Goal: Information Seeking & Learning: Learn about a topic

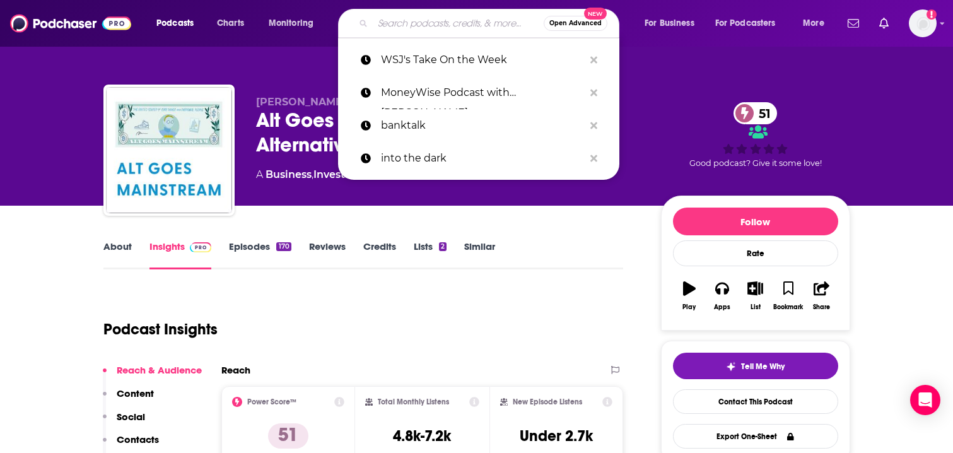
click at [409, 24] on input "Search podcasts, credits, & more..." at bounding box center [458, 23] width 171 height 20
paste input "The Master Investor Podcast with [PERSON_NAME]"
type input "The Master Investor Podcast with [PERSON_NAME]"
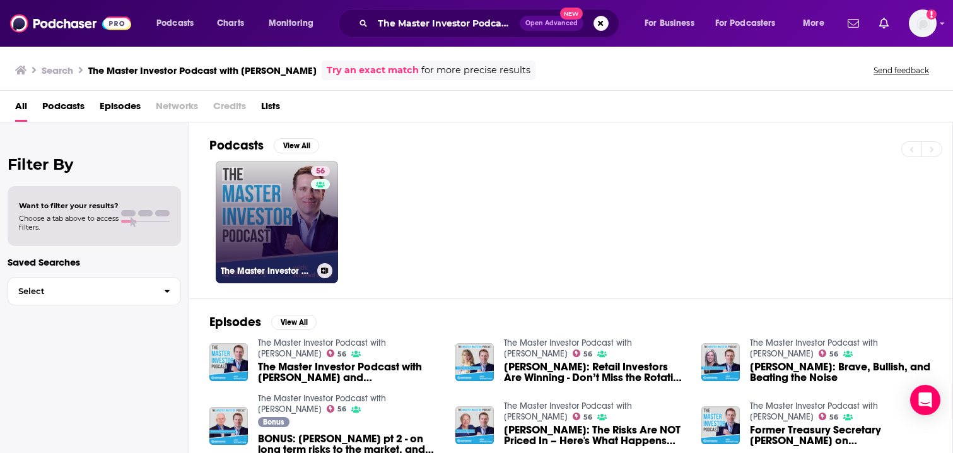
click at [292, 212] on link "56 The Master Investor Podcast with [PERSON_NAME]" at bounding box center [277, 222] width 122 height 122
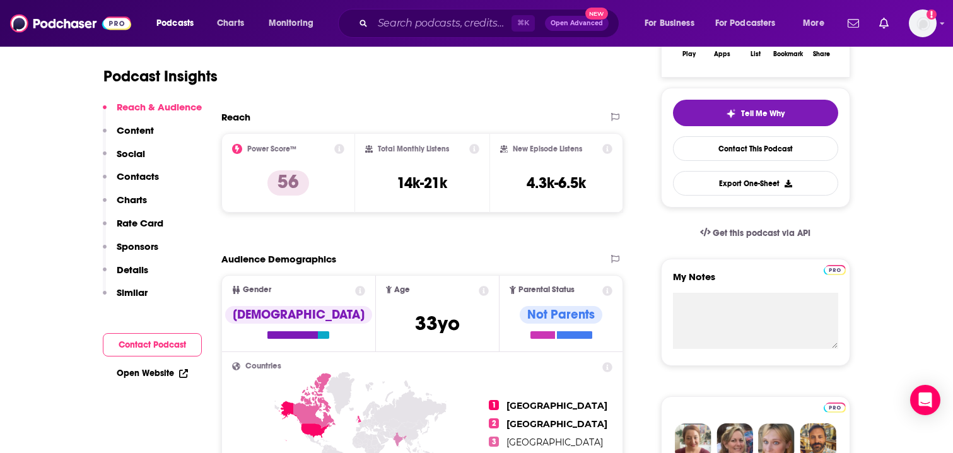
scroll to position [266, 0]
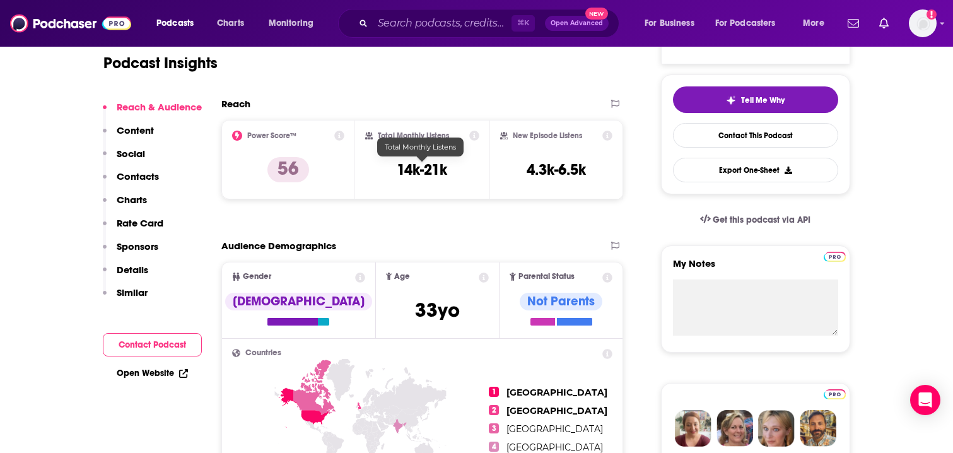
click at [397, 169] on h3 "14k-21k" at bounding box center [422, 169] width 50 height 19
click at [436, 175] on h3 "14k-21k" at bounding box center [422, 169] width 50 height 19
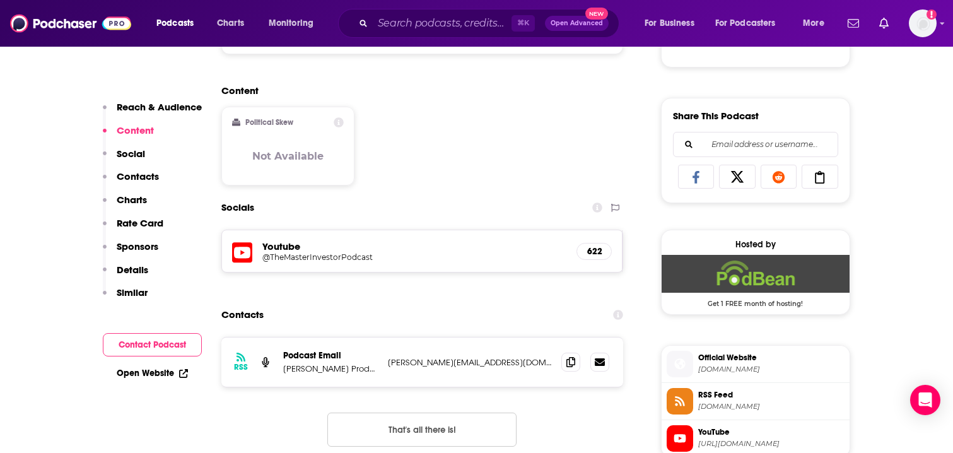
scroll to position [743, 0]
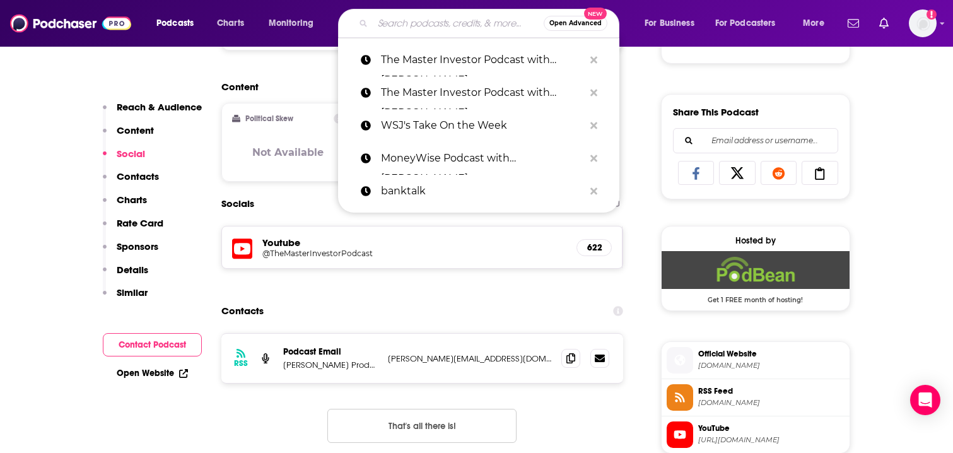
click at [426, 23] on input "Search podcasts, credits, & more..." at bounding box center [458, 23] width 171 height 20
paste input "Forward Guidance (Blockworks)"
type input "Forward Guidance (Blockworks)"
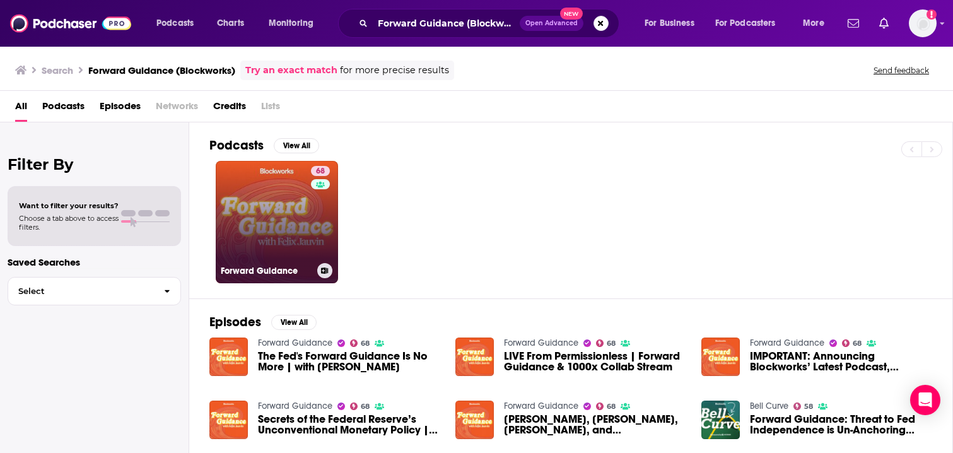
click at [306, 226] on link "68 Forward Guidance" at bounding box center [277, 222] width 122 height 122
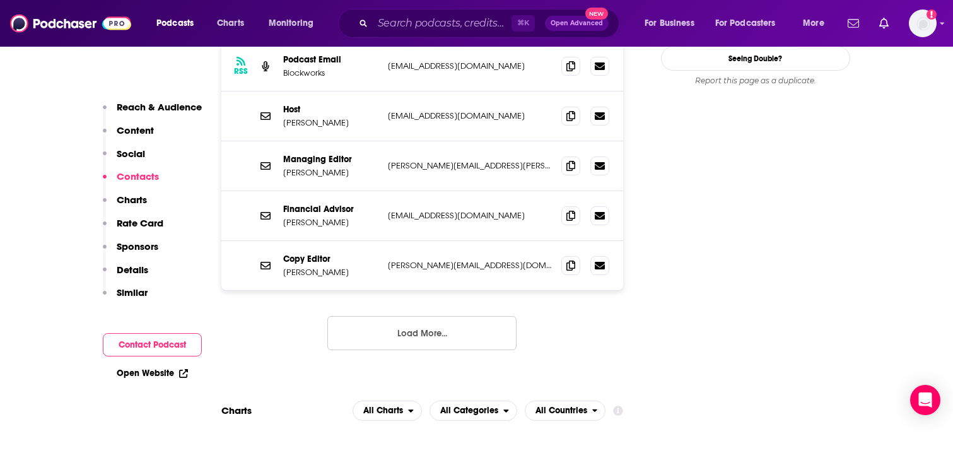
scroll to position [1243, 0]
